Goal: Transaction & Acquisition: Obtain resource

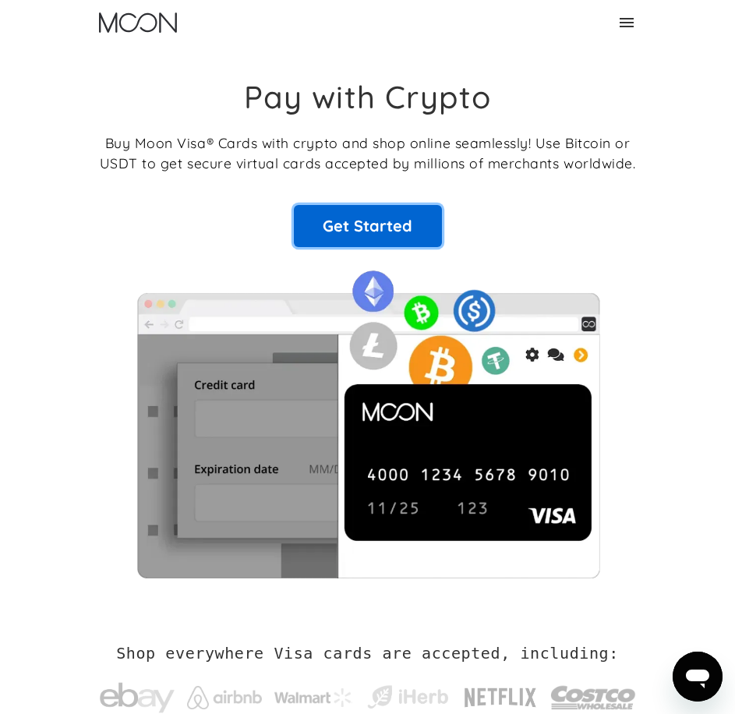
click at [361, 227] on link "Get Started" at bounding box center [368, 226] width 148 height 42
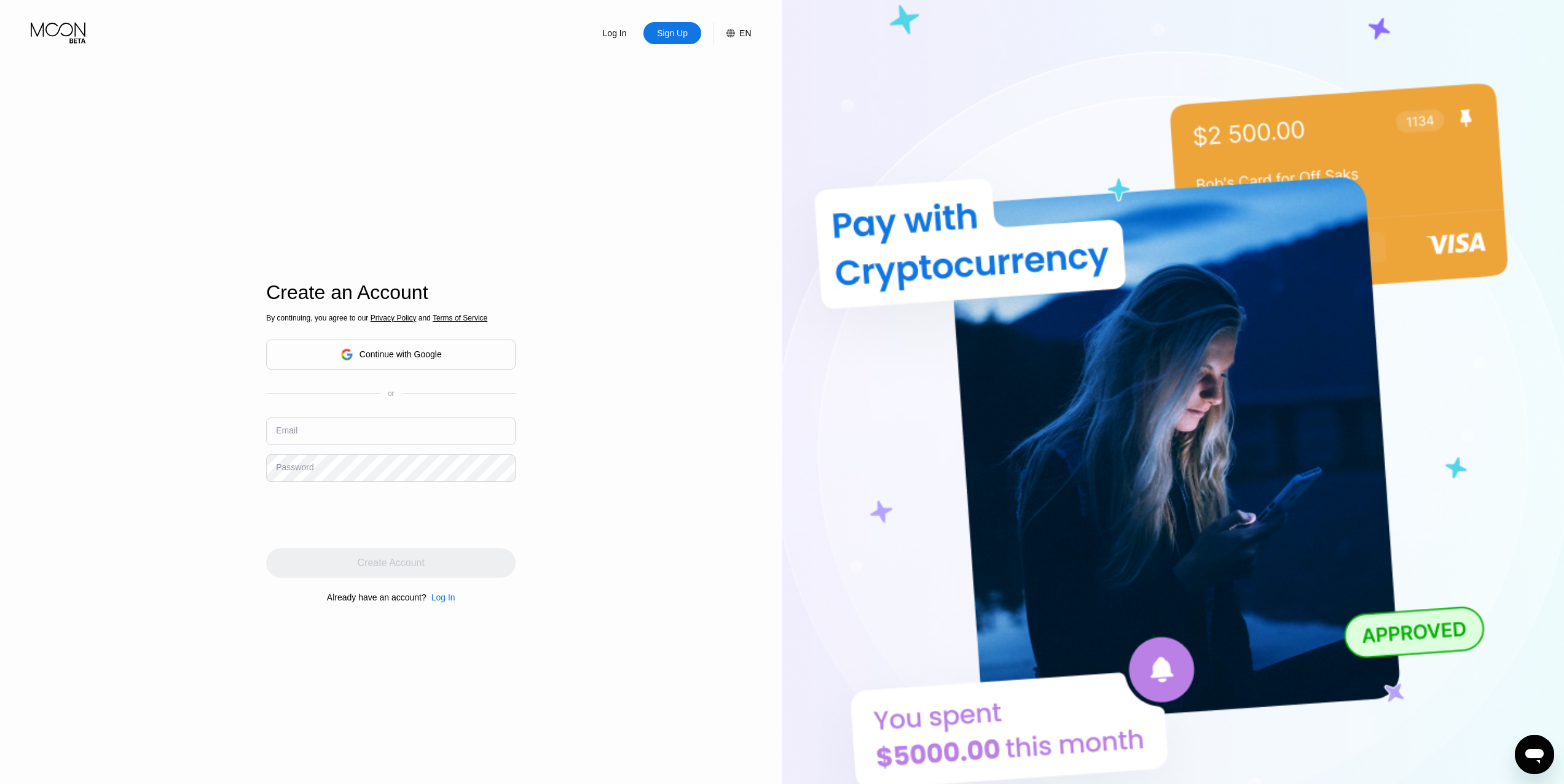
click at [372, 427] on input "text" at bounding box center [390, 431] width 249 height 28
type input "m"
type input "[EMAIL_ADDRESS][DOMAIN_NAME]"
click at [434, 562] on div "Create Account" at bounding box center [390, 563] width 249 height 29
click at [336, 428] on input at bounding box center [390, 430] width 249 height 28
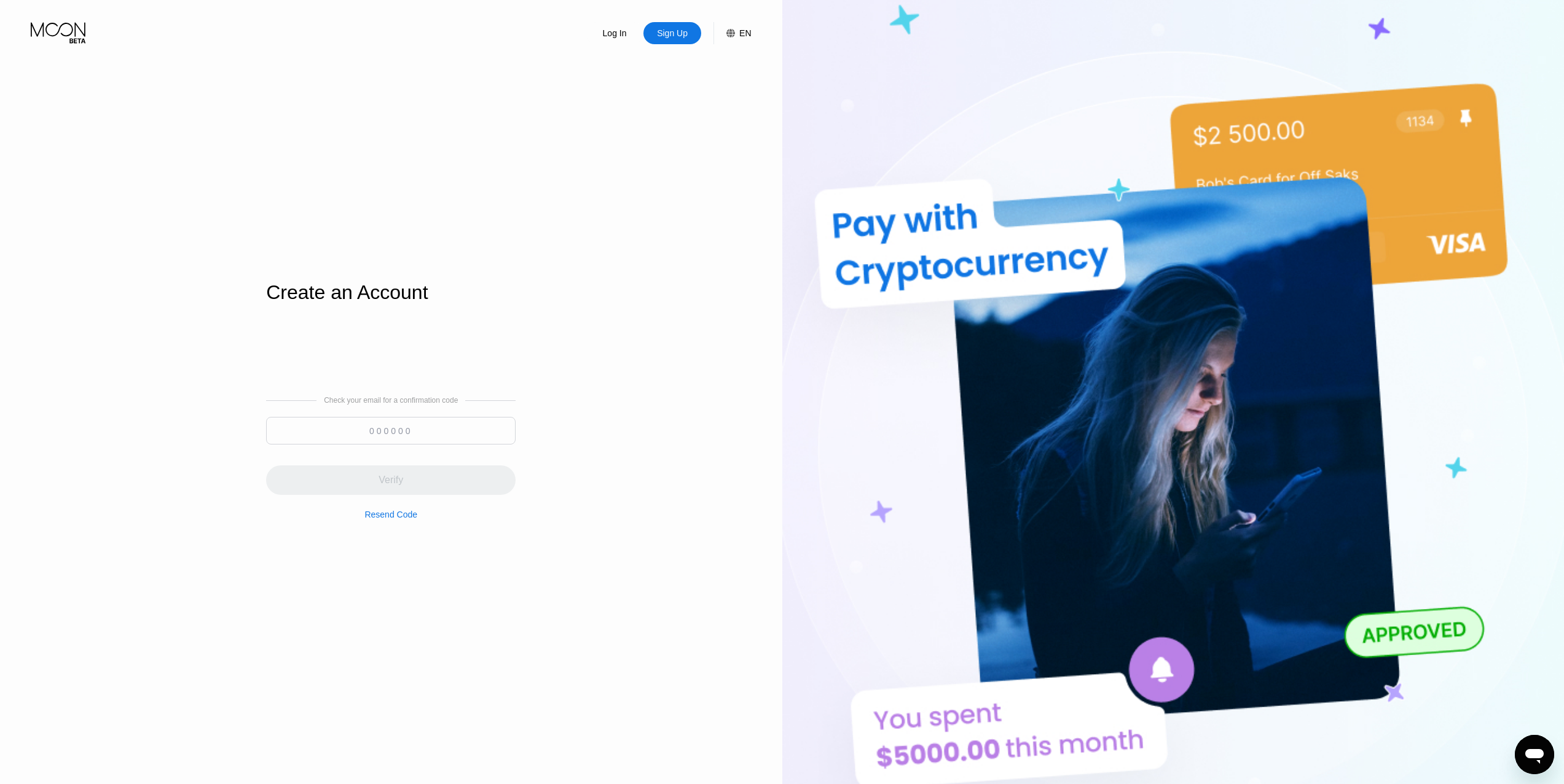
paste input "274139"
type input "274139"
click at [415, 475] on div "Verify" at bounding box center [390, 480] width 249 height 29
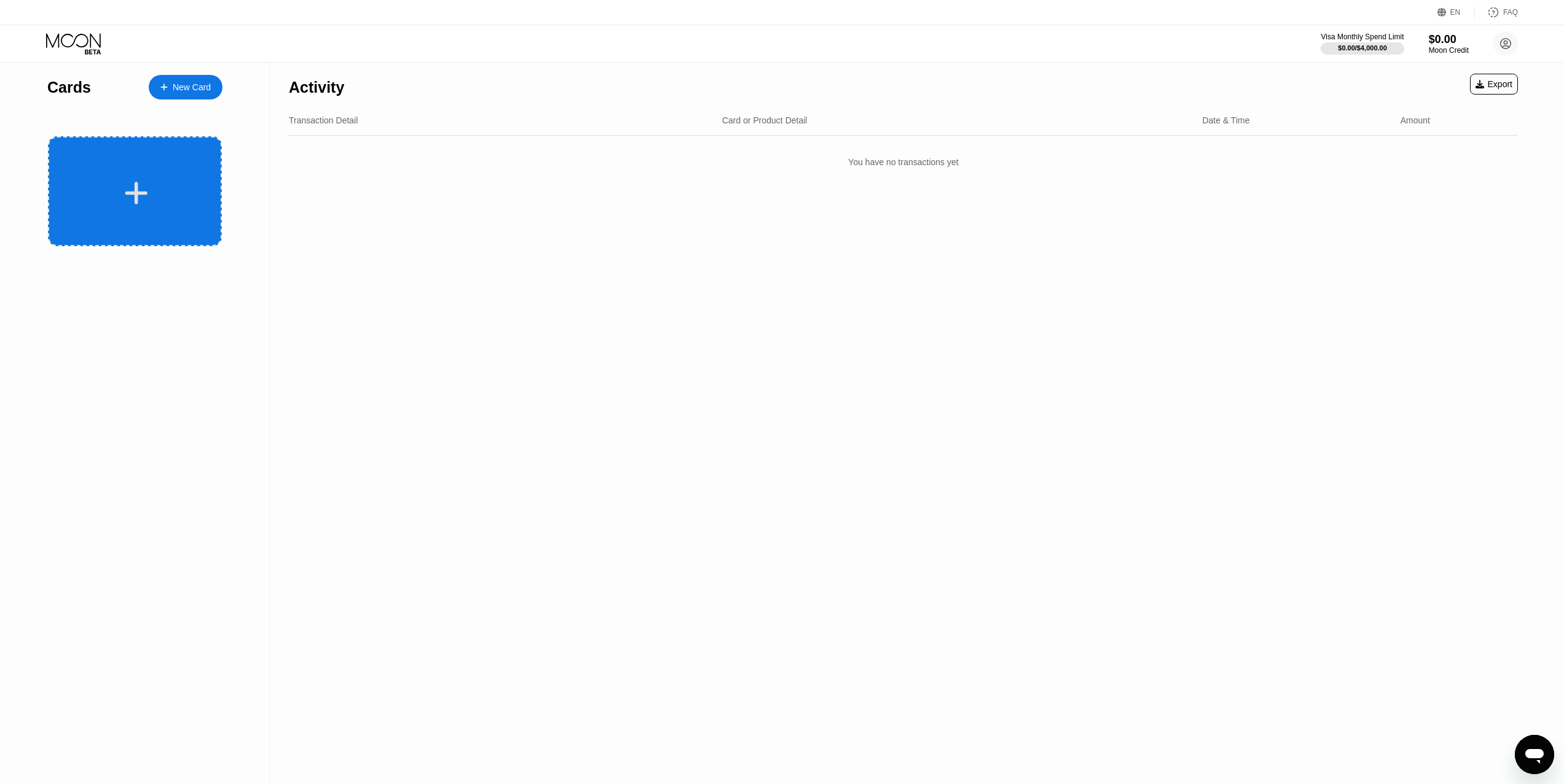
click at [124, 177] on div at bounding box center [135, 191] width 174 height 110
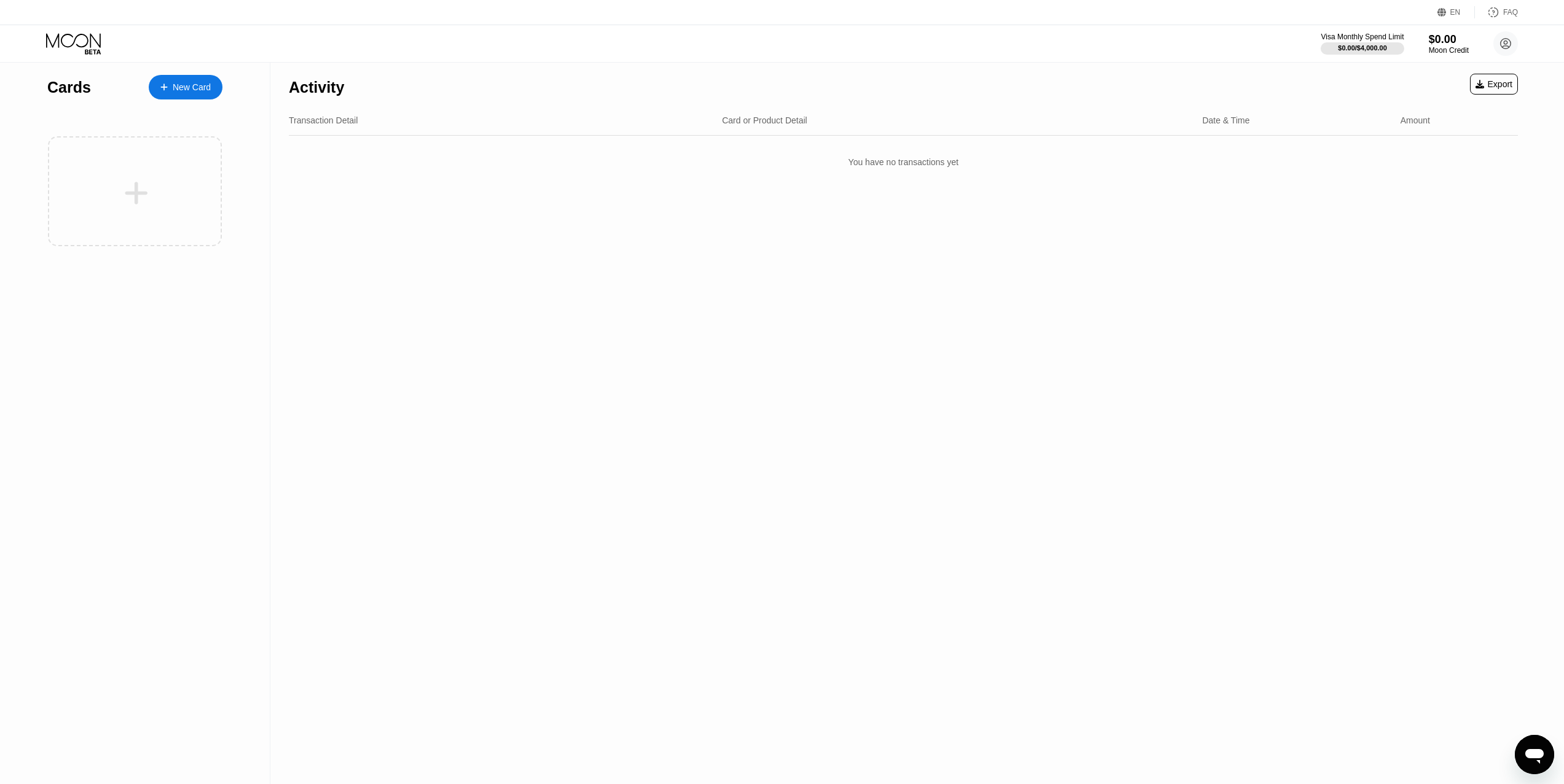
click at [189, 91] on div "New Card" at bounding box center [192, 87] width 38 height 10
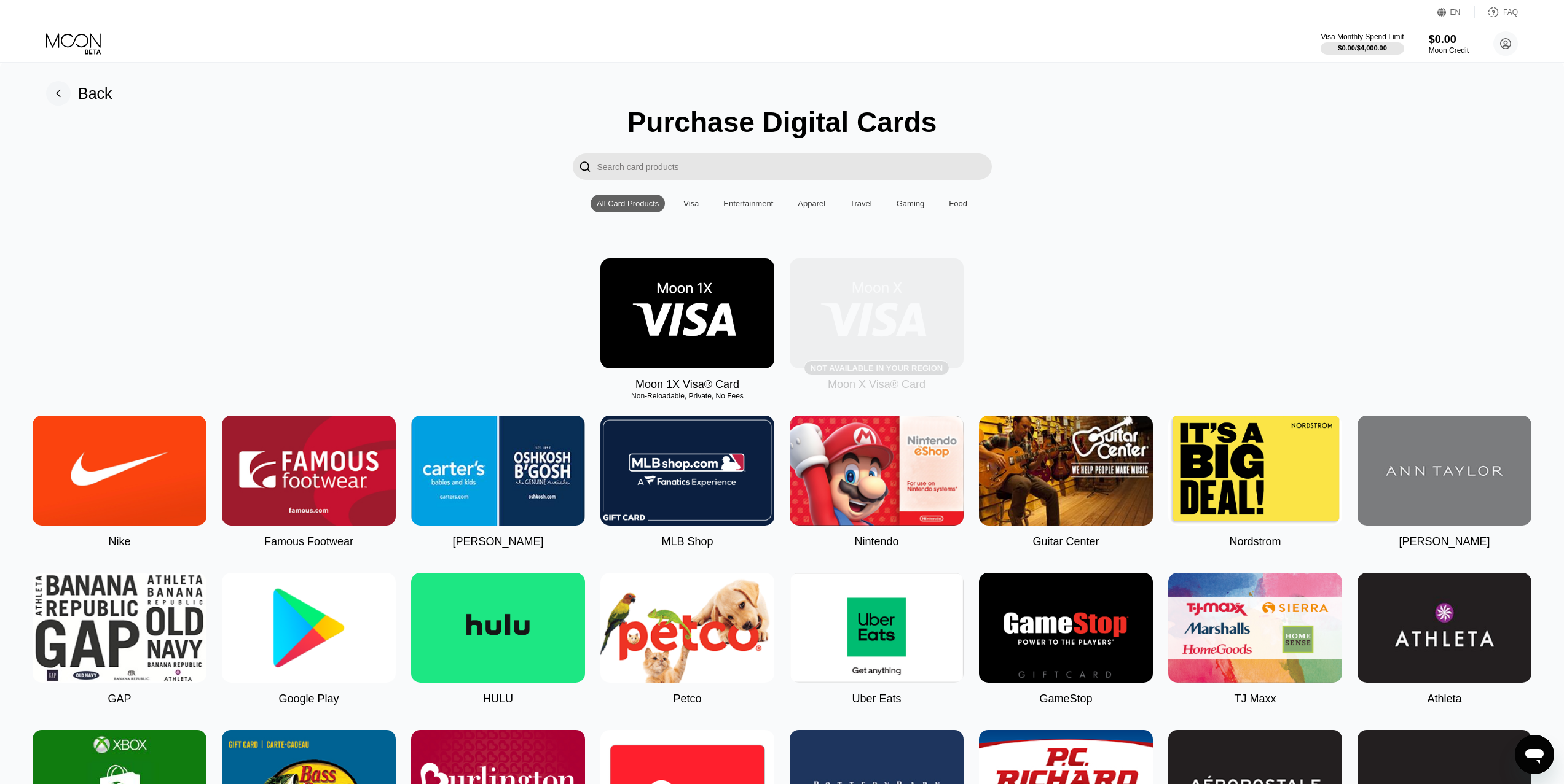
click at [882, 328] on img at bounding box center [877, 314] width 174 height 110
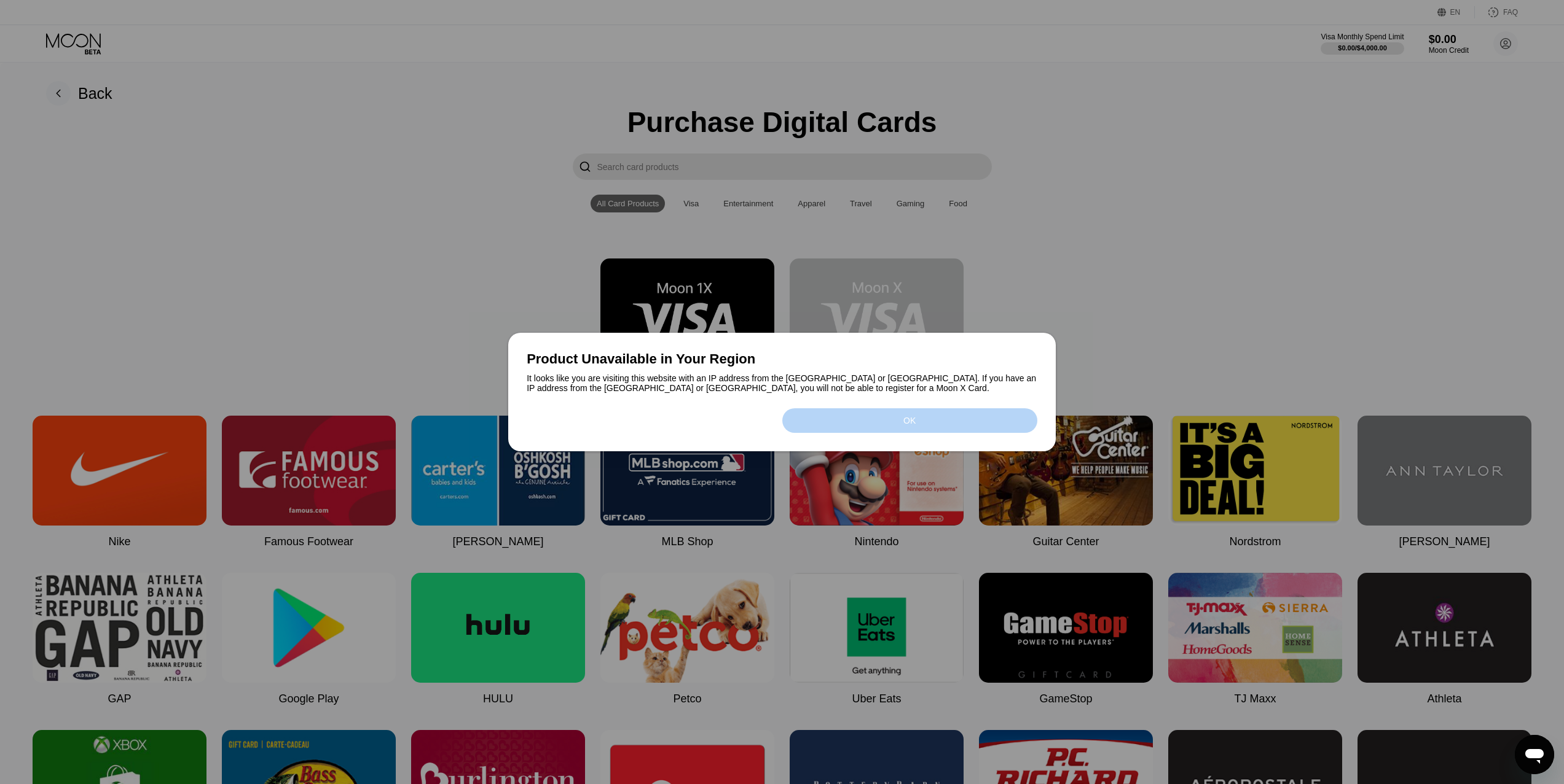
click at [851, 425] on div "OK" at bounding box center [909, 420] width 255 height 24
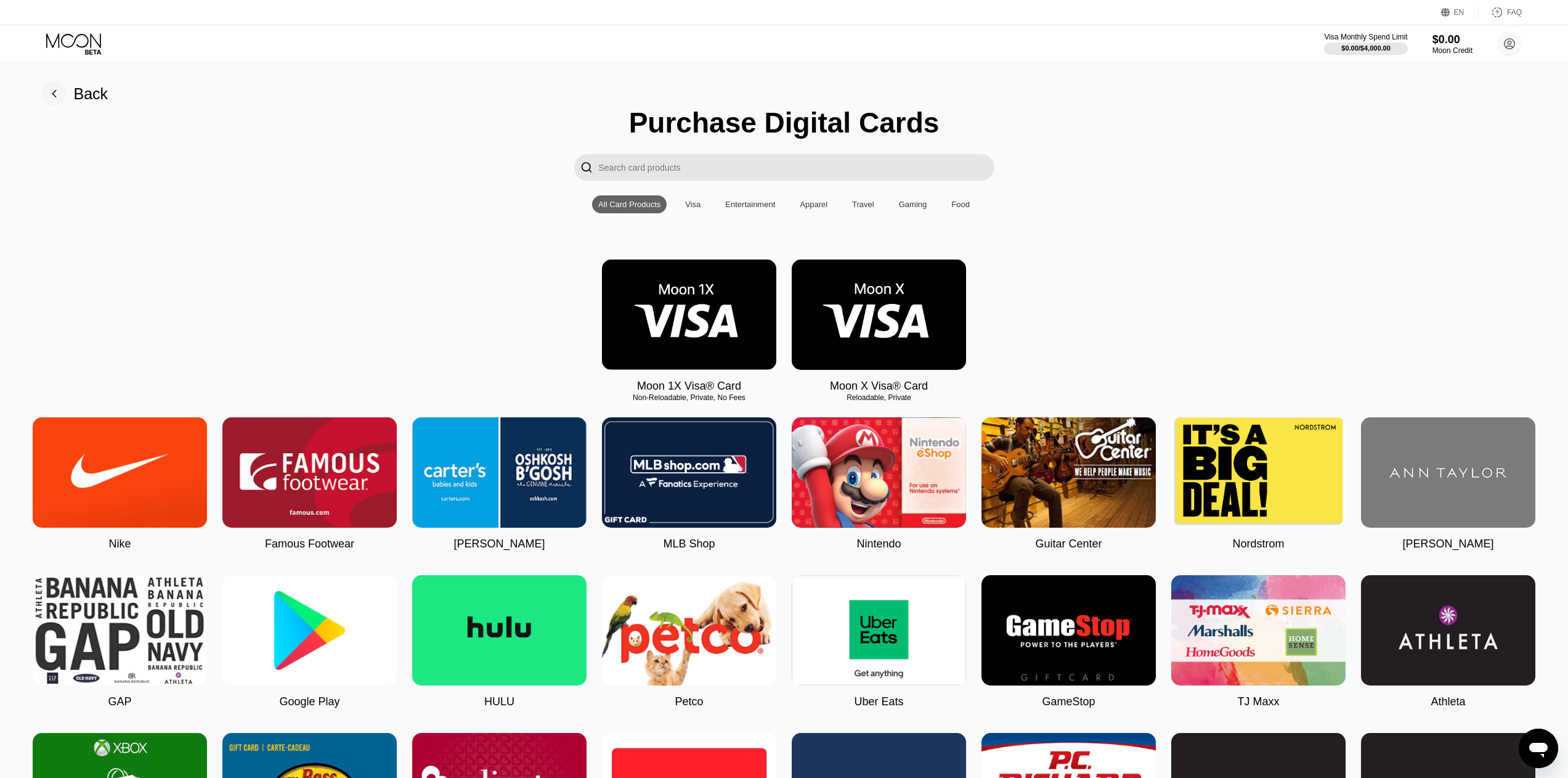
click at [914, 302] on img at bounding box center [879, 315] width 175 height 111
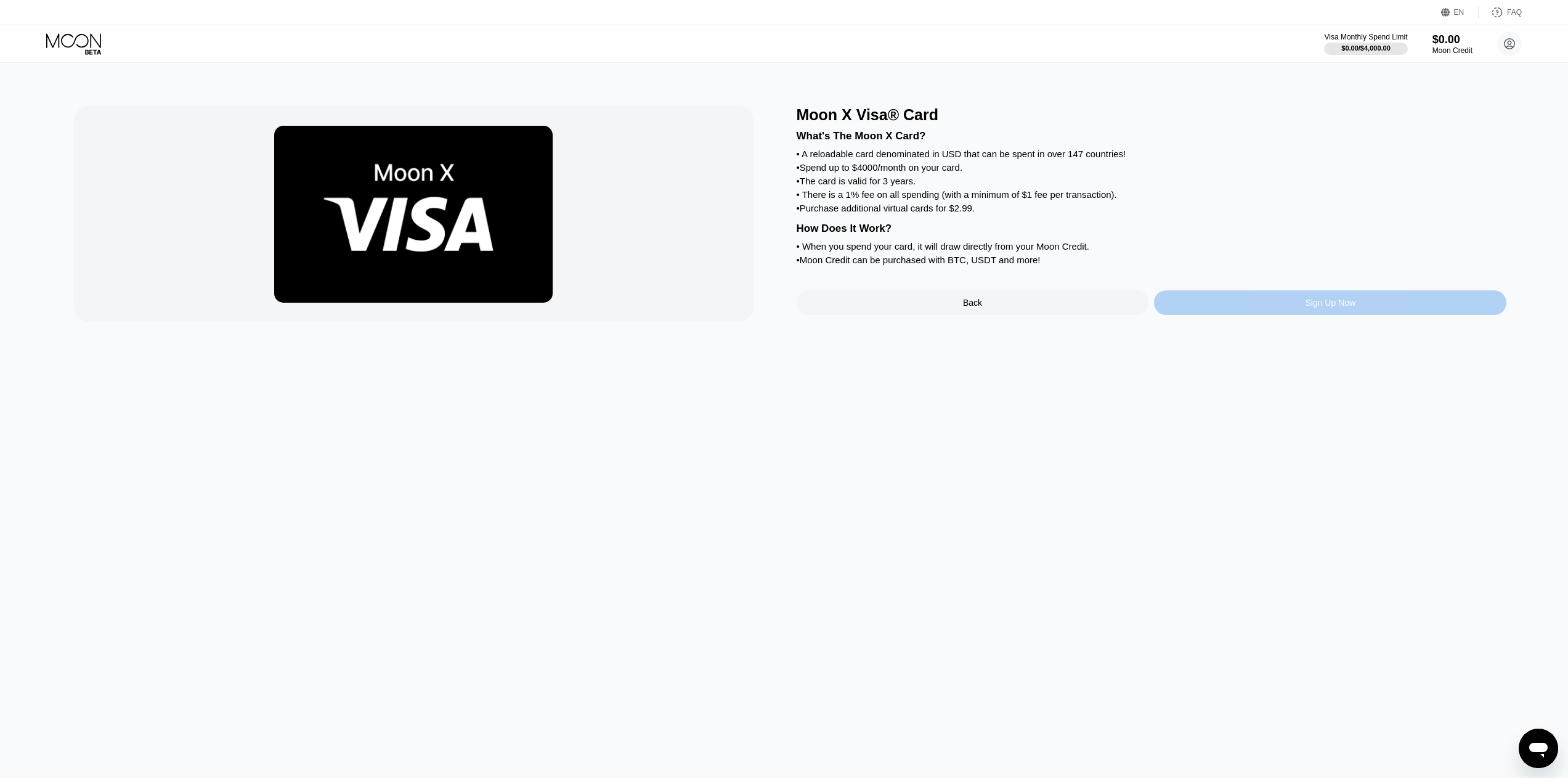
click at [1253, 315] on div "Sign Up Now" at bounding box center [1330, 302] width 352 height 25
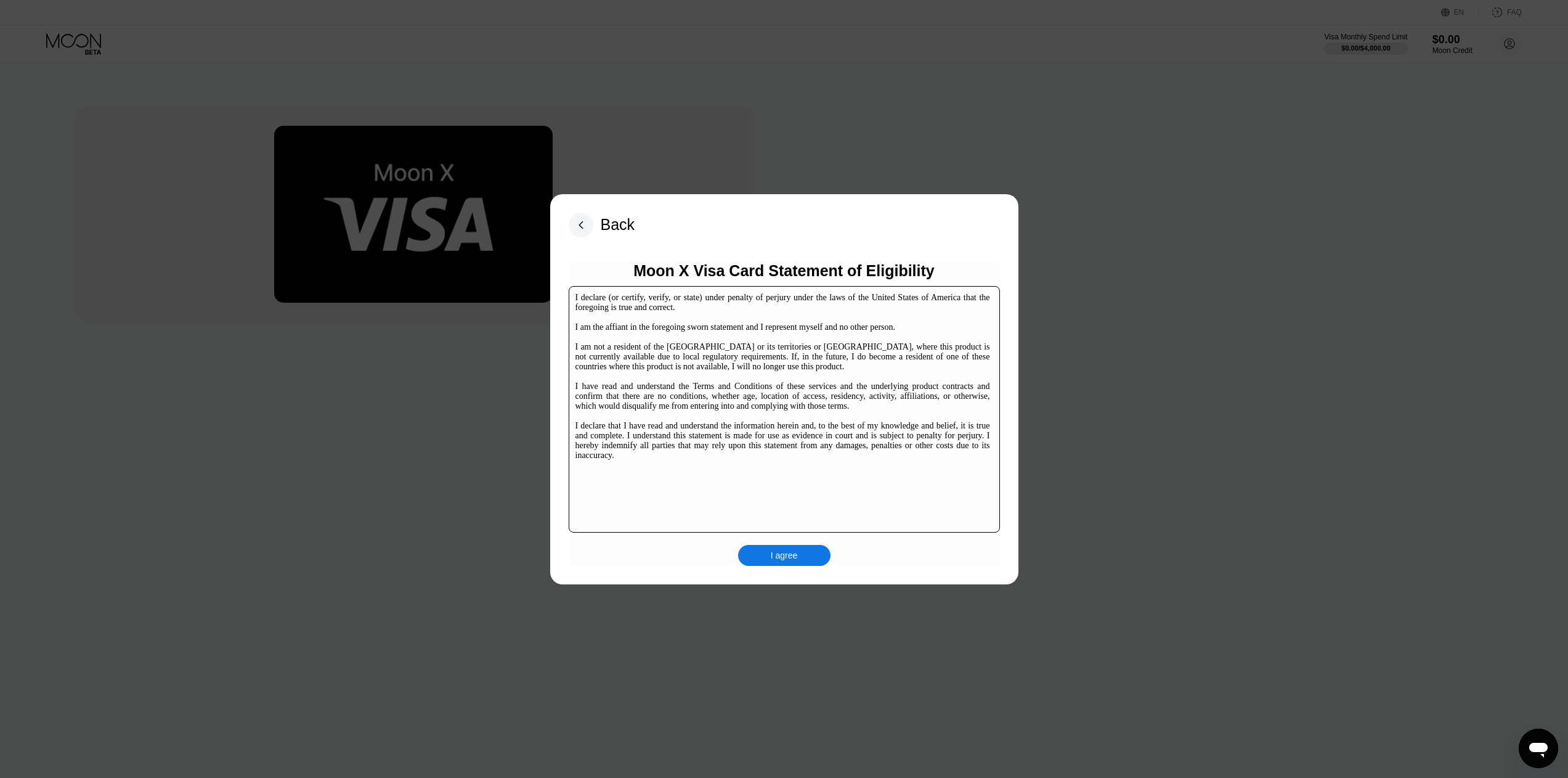
click at [772, 552] on div "I agree" at bounding box center [784, 555] width 27 height 11
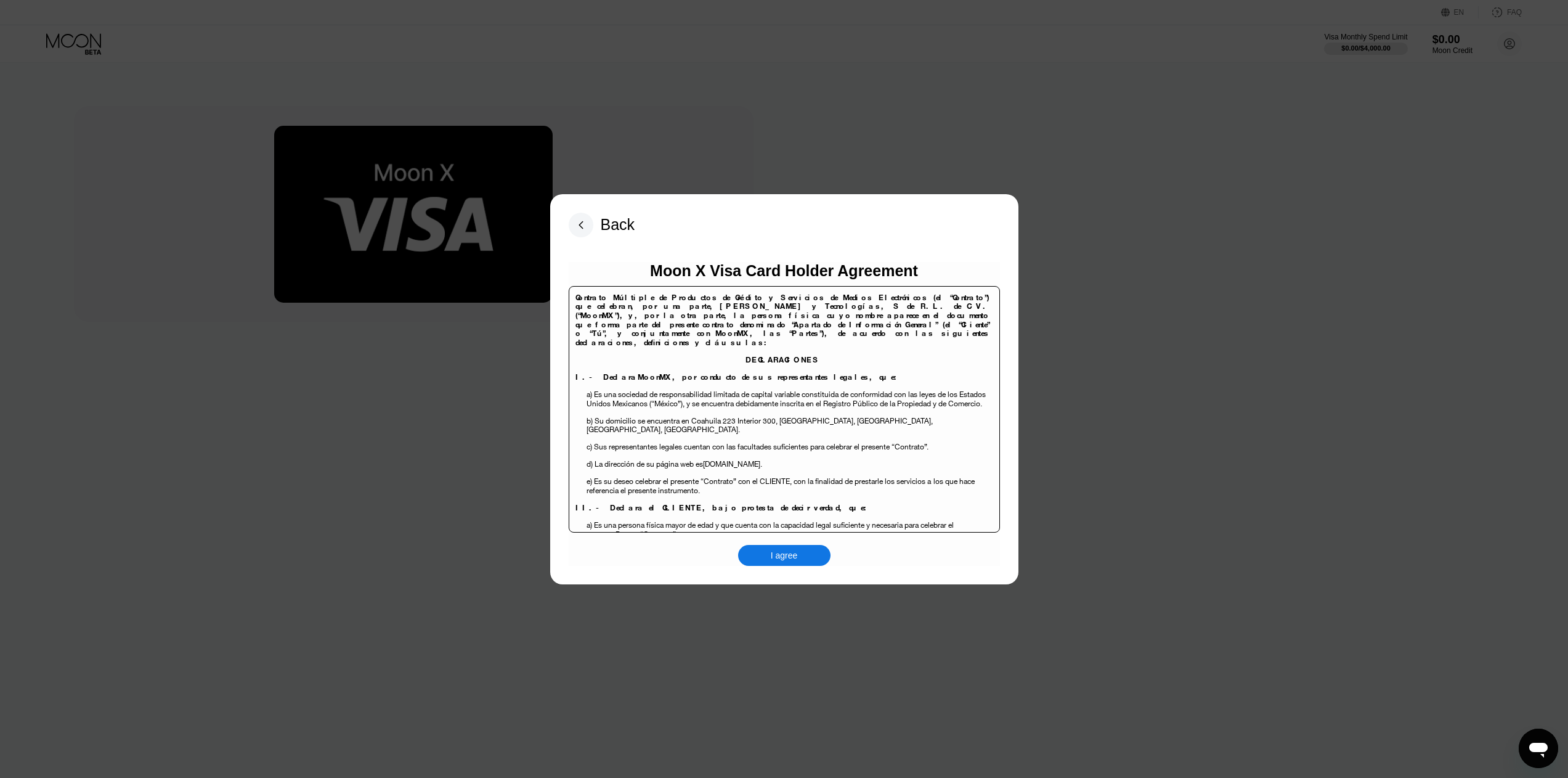
click at [763, 555] on div "I agree" at bounding box center [784, 555] width 92 height 21
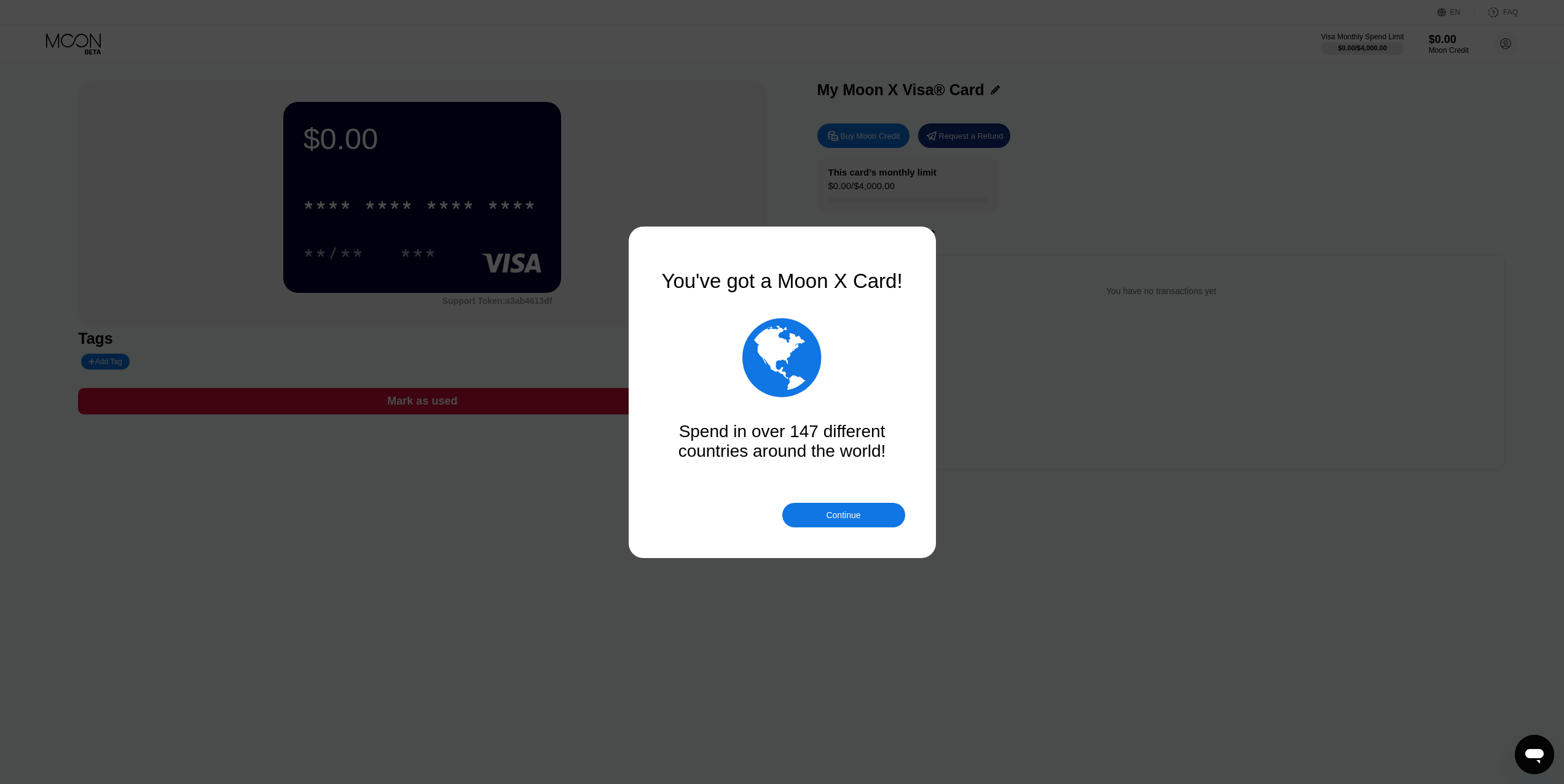
click at [837, 504] on div "Continue" at bounding box center [843, 515] width 123 height 24
click at [847, 519] on div "Continue" at bounding box center [843, 515] width 35 height 9
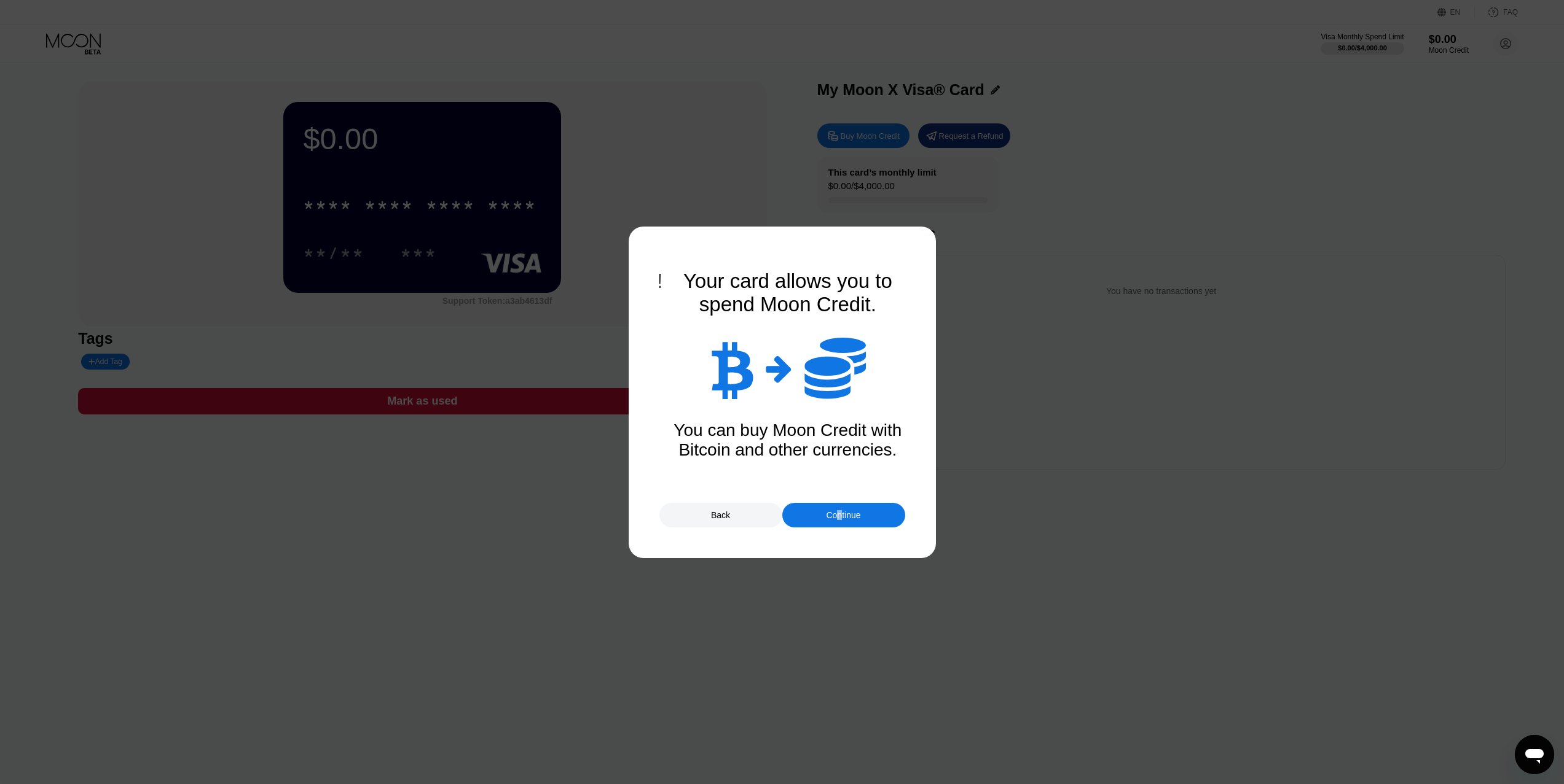
click at [838, 517] on div "Continue" at bounding box center [843, 515] width 35 height 9
click at [831, 513] on div "Continue" at bounding box center [843, 515] width 35 height 9
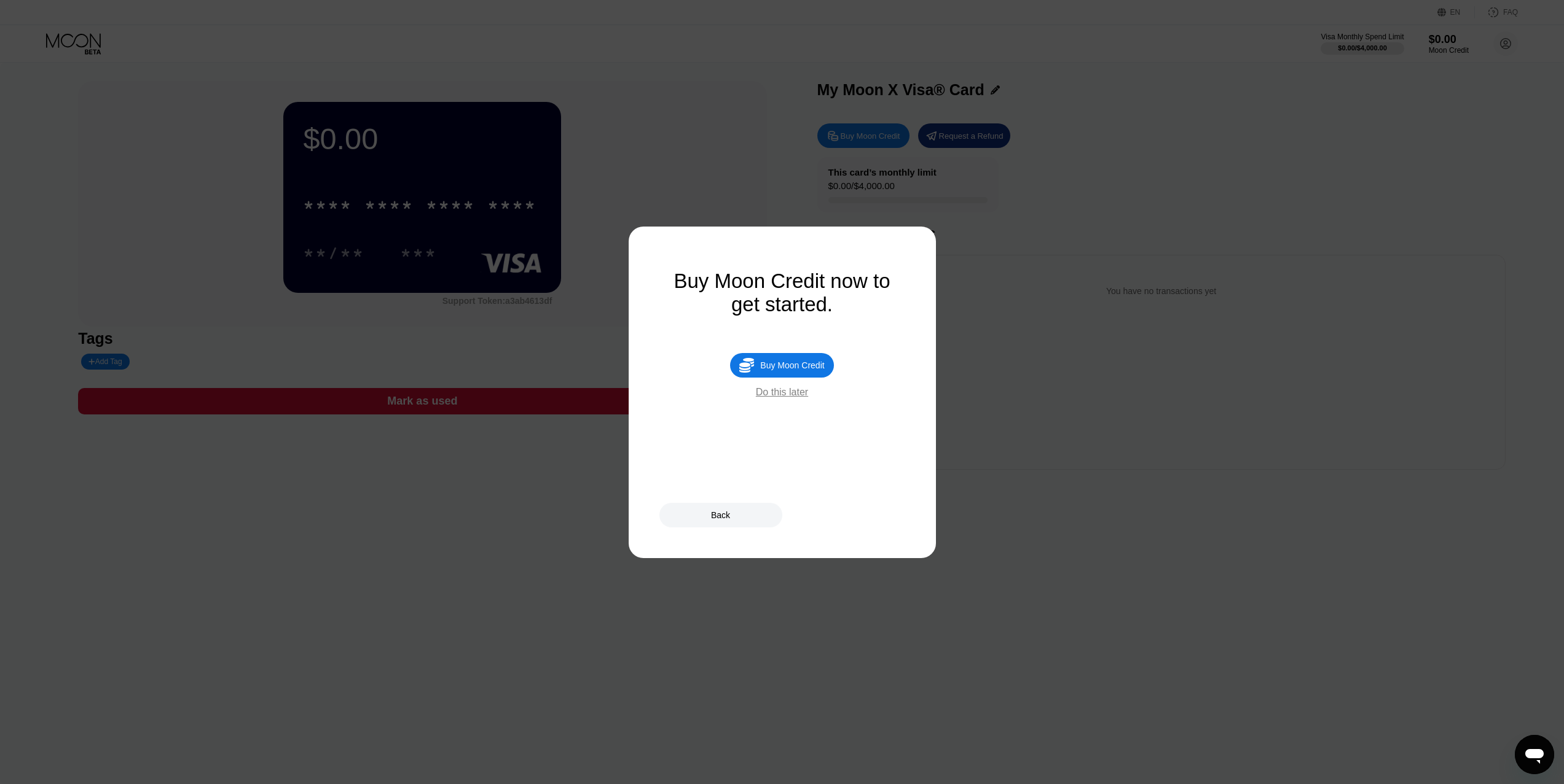
click at [789, 398] on div "Do this later" at bounding box center [782, 392] width 52 height 11
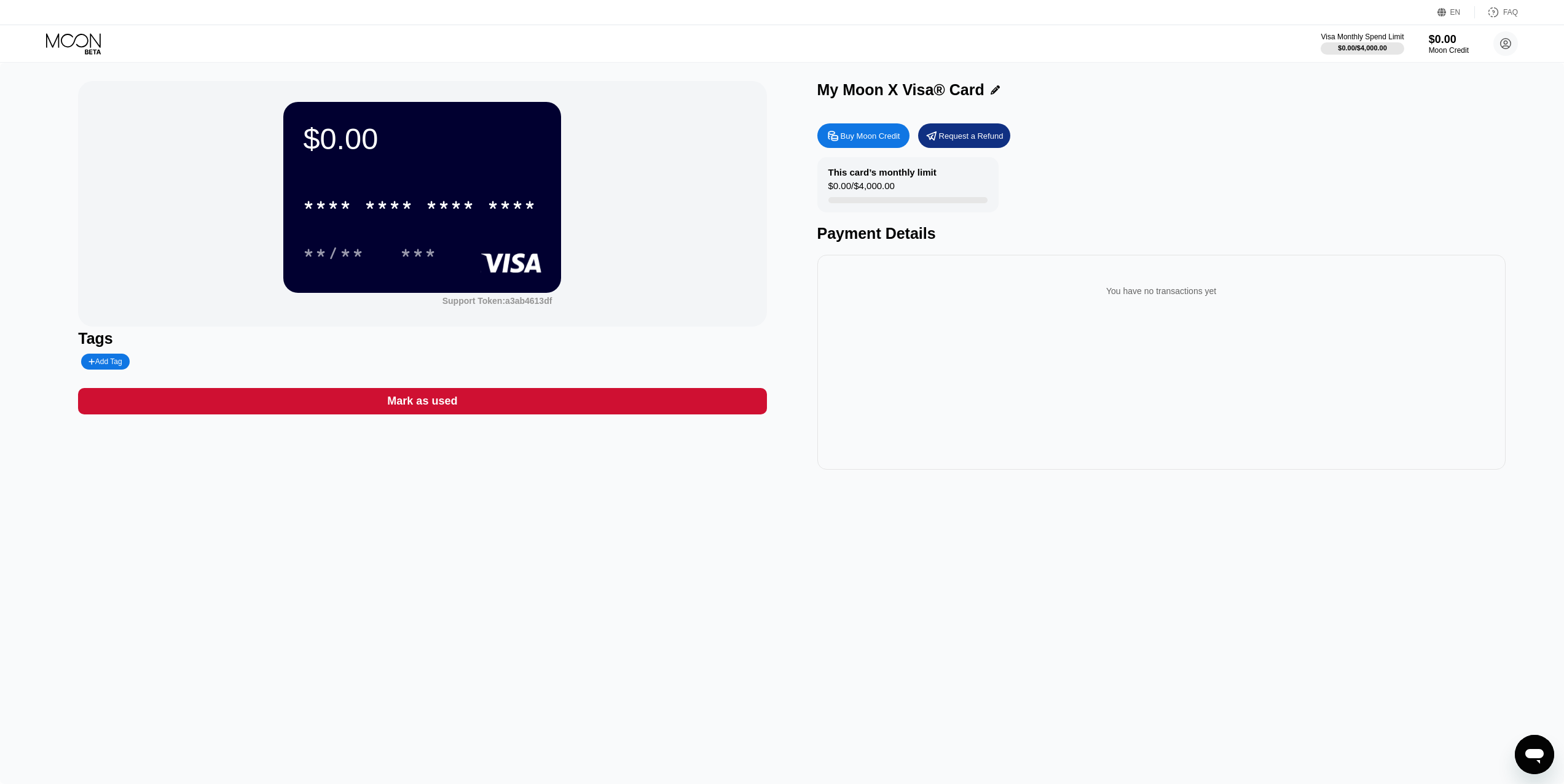
click at [865, 129] on div "Buy Moon Credit" at bounding box center [863, 136] width 92 height 24
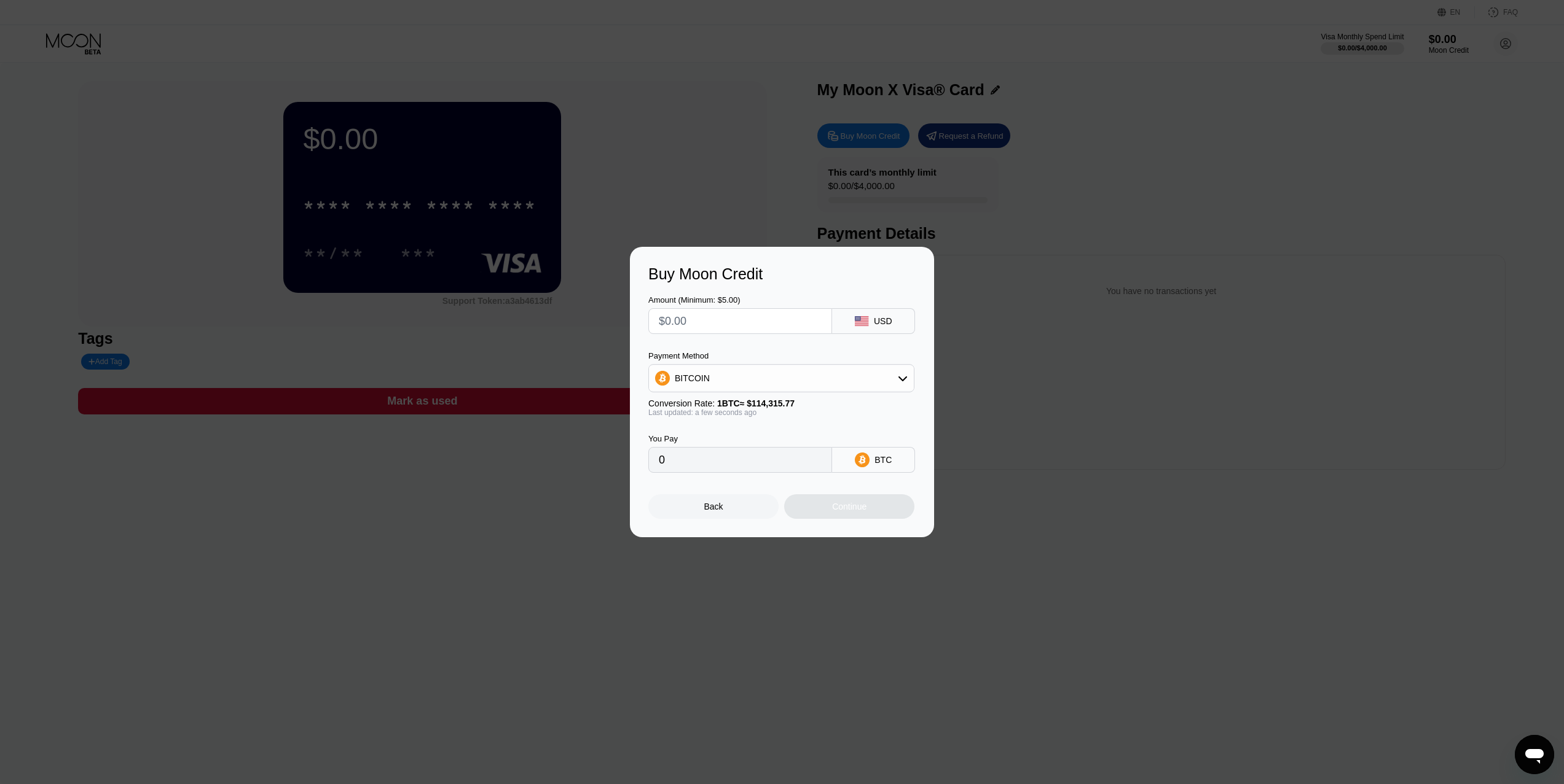
click at [792, 383] on div "BITCOIN" at bounding box center [781, 378] width 265 height 24
click at [766, 439] on div "USDT on TRON" at bounding box center [788, 439] width 232 height 9
type input "0.00"
click at [859, 466] on div "USDT TRC-20" at bounding box center [882, 459] width 51 height 20
click at [870, 321] on div "USD" at bounding box center [873, 321] width 83 height 26
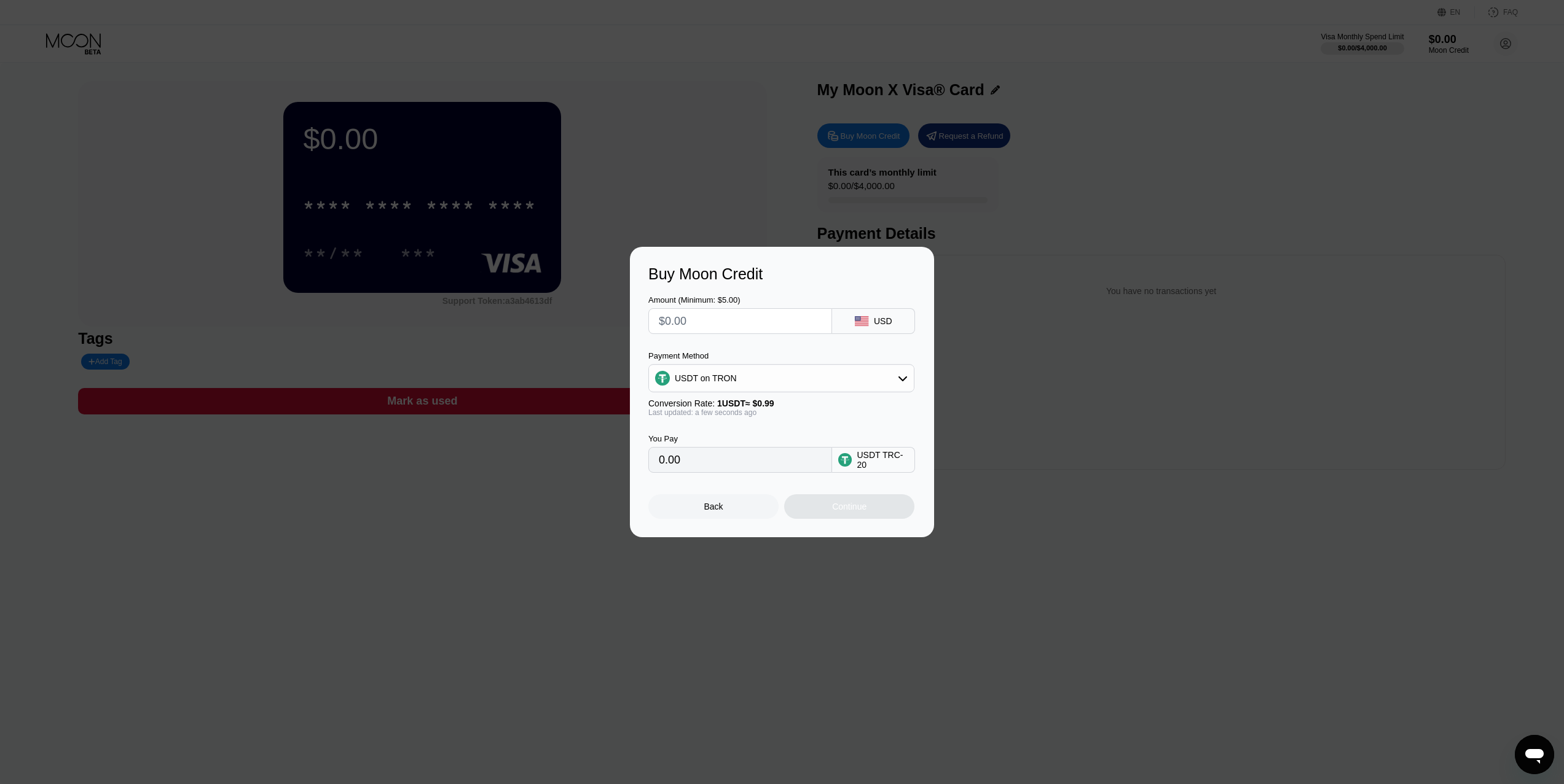
click at [763, 319] on input "text" at bounding box center [740, 321] width 163 height 24
click at [1089, 289] on div "Buy Moon Credit Amount (Minimum: $5.00) USD Payment Method USDT on TRON Convers…" at bounding box center [782, 392] width 1564 height 291
click at [724, 519] on div "Back" at bounding box center [713, 506] width 130 height 24
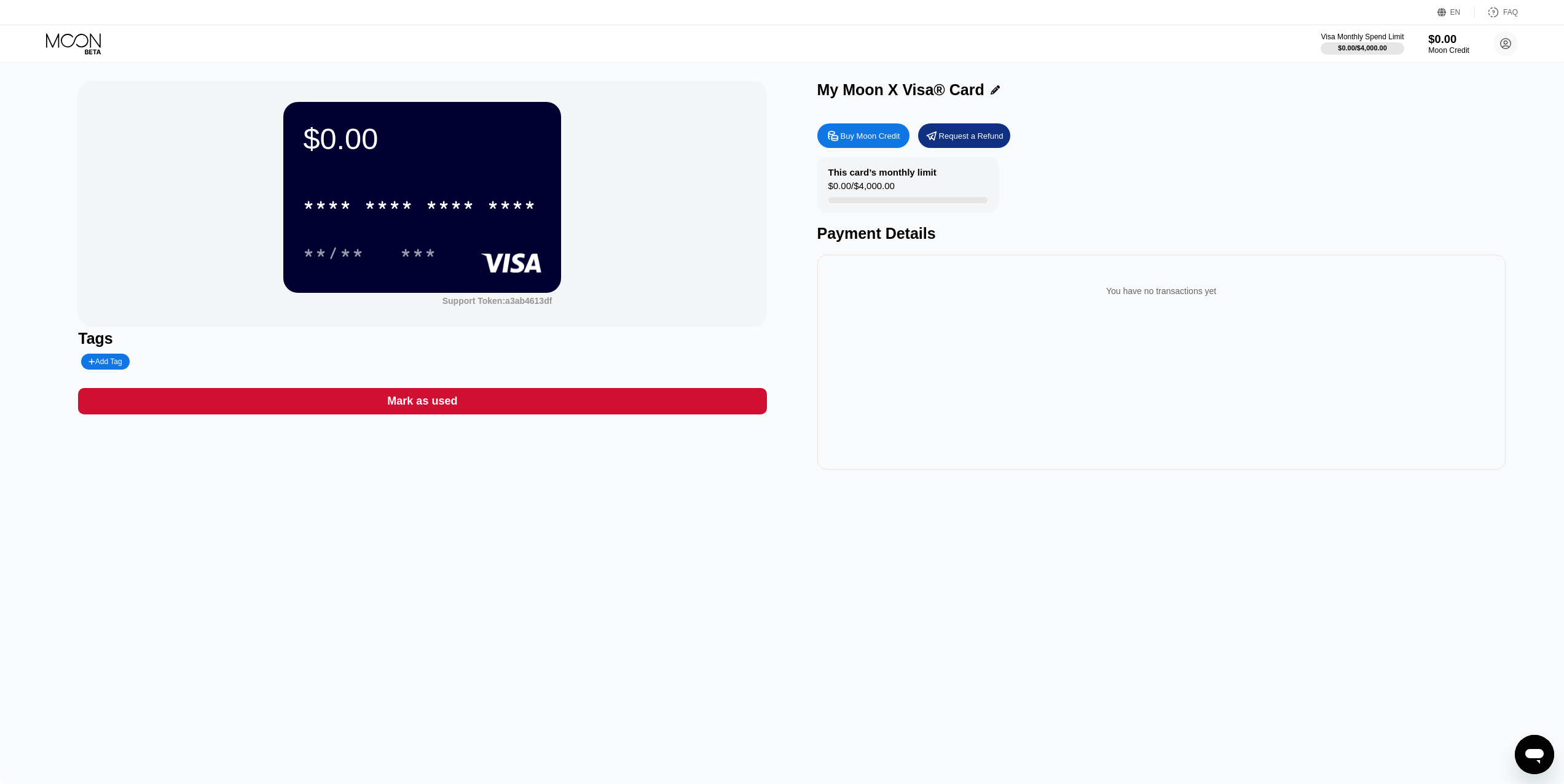
click at [1443, 43] on div "$0.00" at bounding box center [1448, 39] width 41 height 13
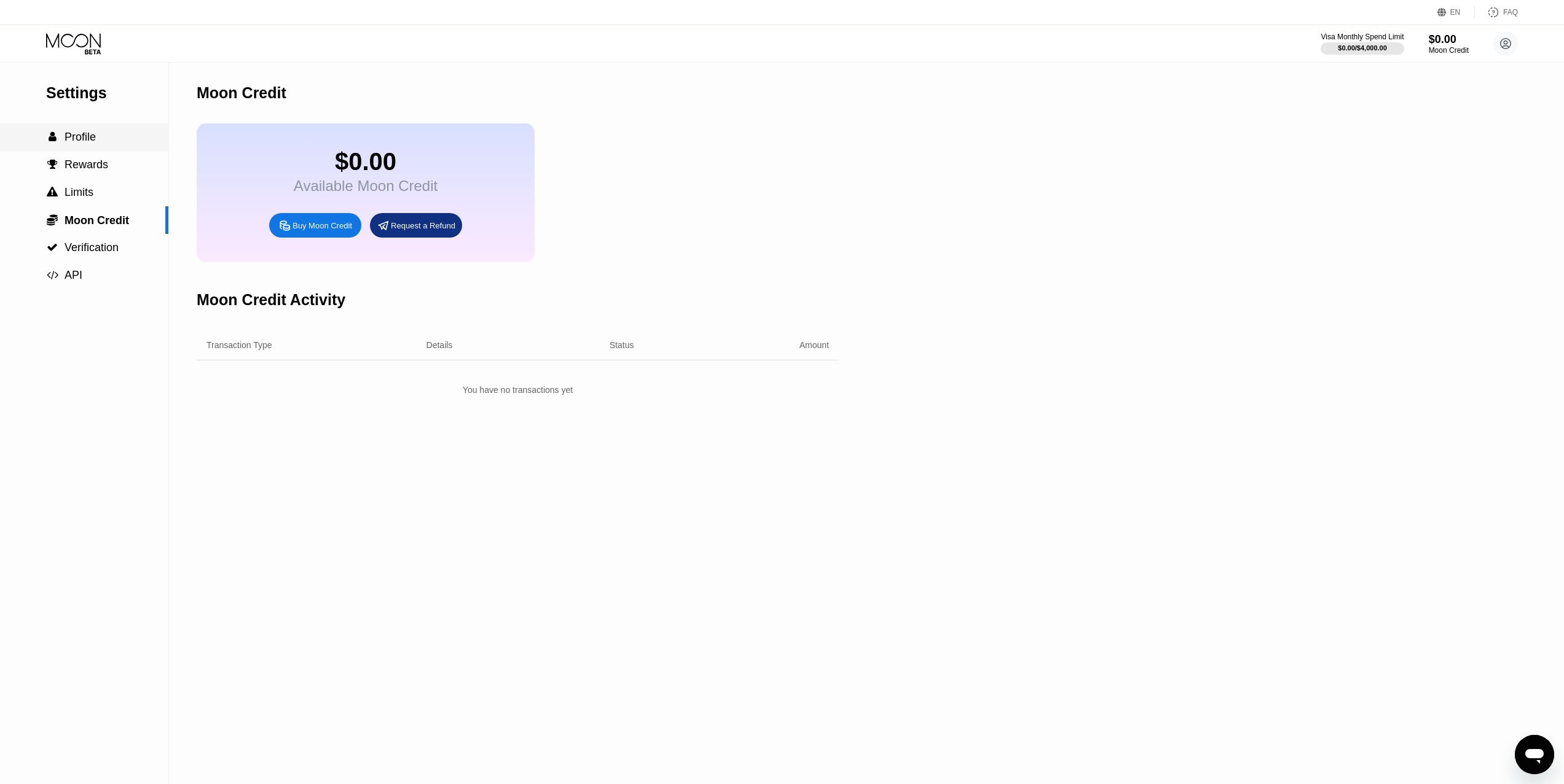
click at [114, 143] on div " Profile" at bounding box center [84, 137] width 169 height 13
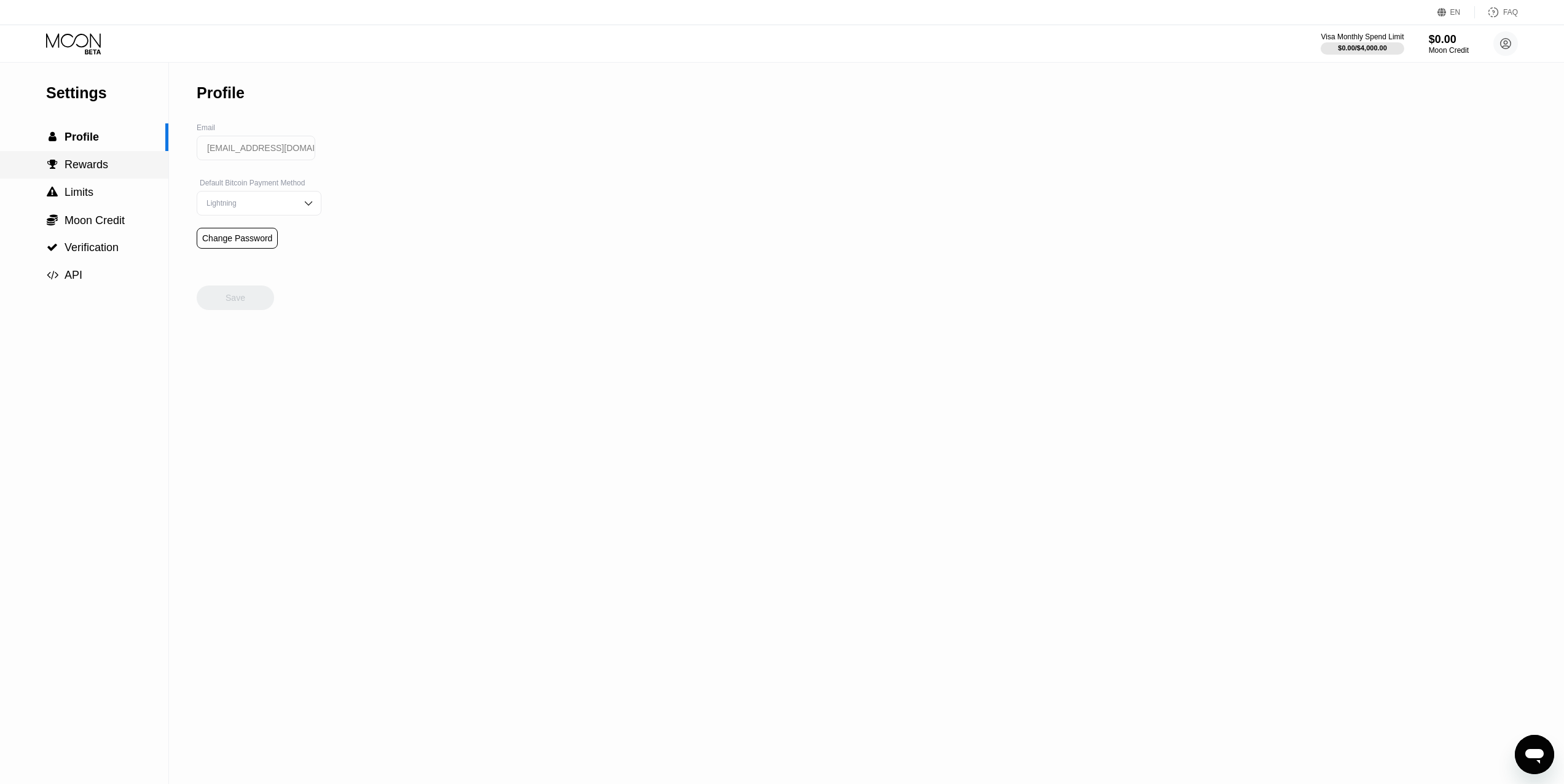
click at [125, 178] on div " Rewards" at bounding box center [84, 165] width 169 height 28
click at [116, 194] on div " Limits" at bounding box center [84, 192] width 169 height 13
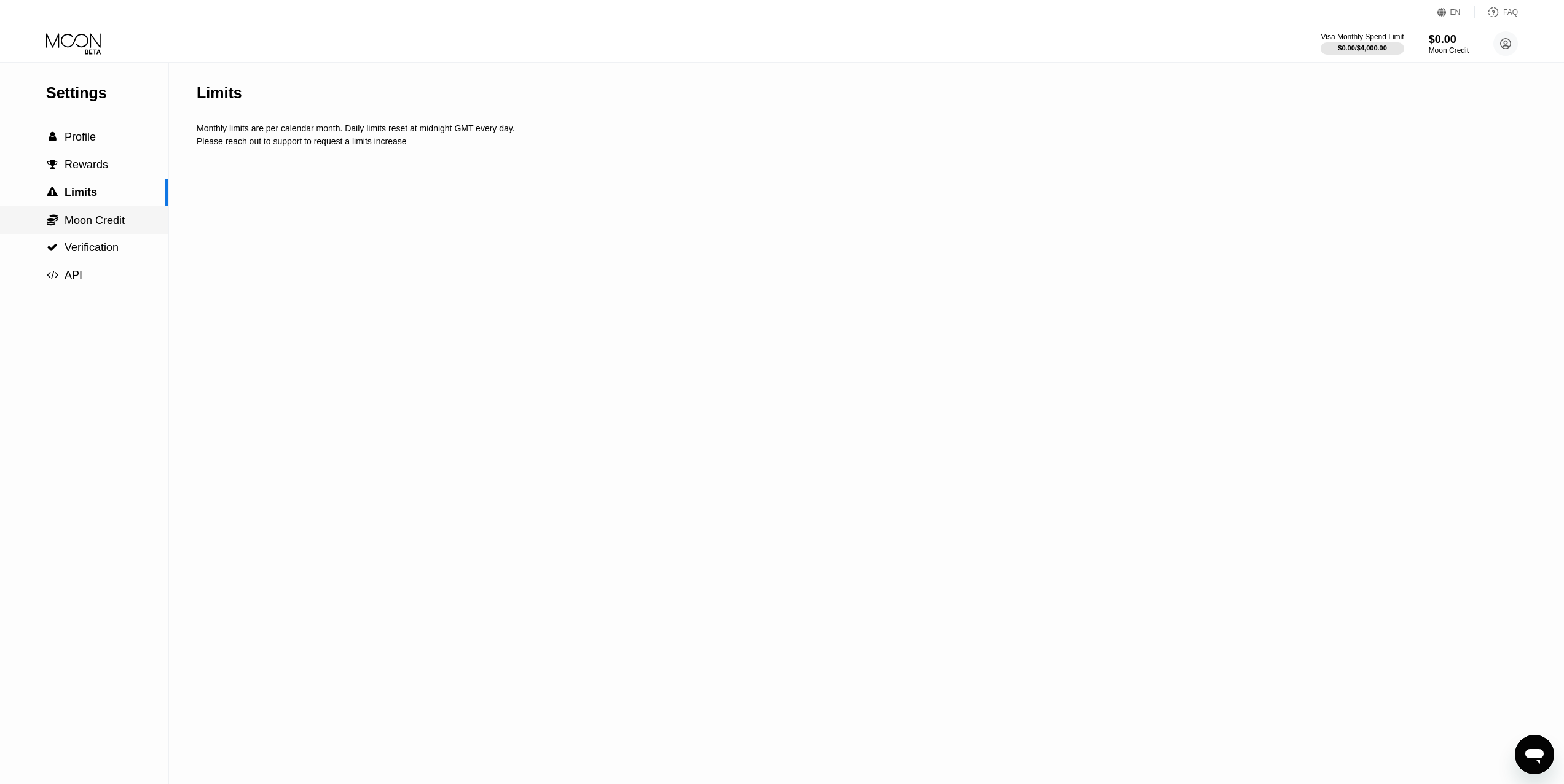
click at [121, 221] on span "Moon Credit" at bounding box center [95, 221] width 60 height 13
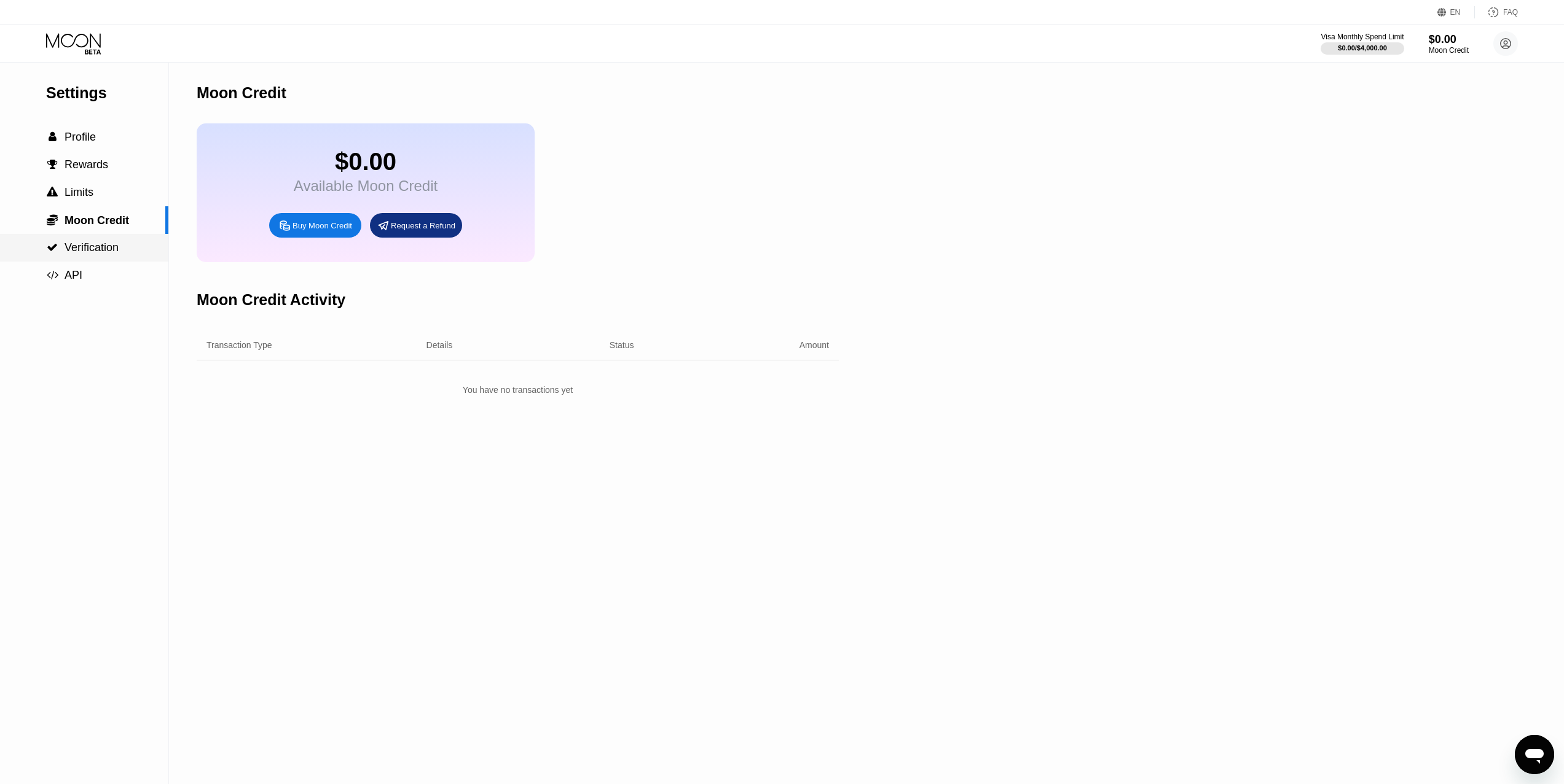
click at [121, 250] on div " Verification" at bounding box center [84, 247] width 169 height 13
